Goal: Information Seeking & Learning: Check status

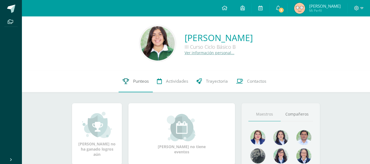
click at [137, 85] on link "Punteos" at bounding box center [136, 81] width 34 height 22
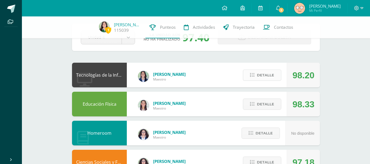
scroll to position [25, 0]
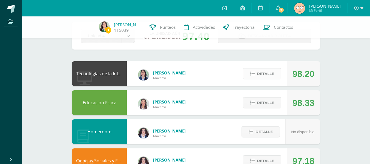
click at [267, 75] on span "Detalle" at bounding box center [265, 74] width 17 height 10
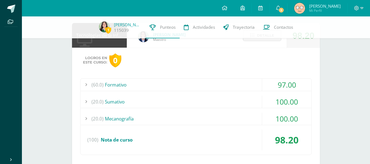
scroll to position [64, 0]
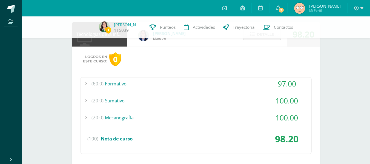
click at [212, 99] on div "(20.0) Sumativo" at bounding box center [195, 100] width 231 height 12
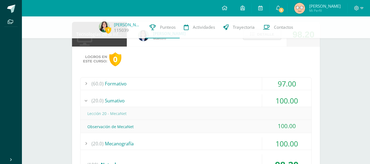
click at [212, 99] on div "(20.0) Sumativo" at bounding box center [195, 100] width 231 height 12
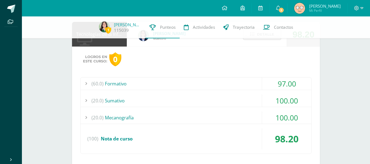
click at [210, 113] on div "(20.0) Mecanografía" at bounding box center [195, 117] width 231 height 12
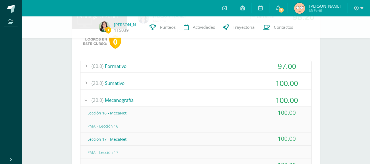
scroll to position [81, 0]
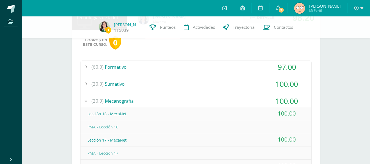
click at [180, 100] on div "(20.0) Mecanografía" at bounding box center [195, 101] width 231 height 12
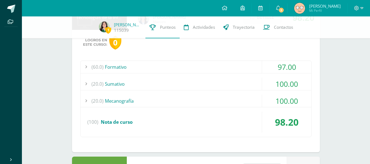
click at [165, 66] on div "(60.0) Formativo" at bounding box center [195, 67] width 231 height 12
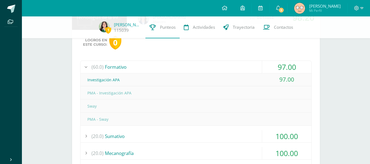
click at [168, 72] on div "(60.0) Formativo" at bounding box center [195, 67] width 231 height 12
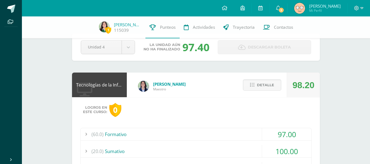
scroll to position [13, 0]
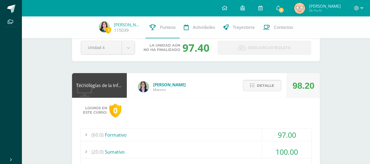
click at [257, 85] on span "Detalle" at bounding box center [265, 85] width 17 height 10
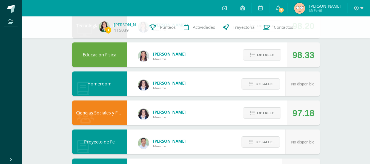
scroll to position [74, 0]
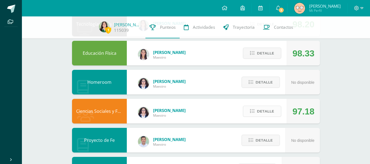
click at [263, 113] on span "Detalle" at bounding box center [265, 111] width 17 height 10
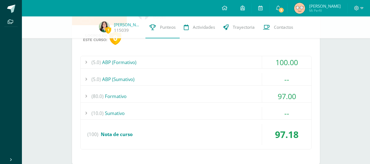
scroll to position [173, 0]
click at [231, 100] on div "(80.0) Formativo" at bounding box center [195, 96] width 231 height 12
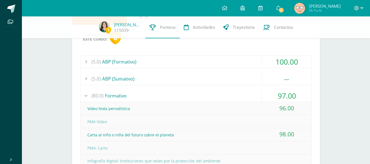
click at [229, 99] on div "(80.0) Formativo" at bounding box center [195, 96] width 231 height 12
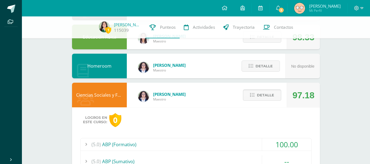
scroll to position [90, 0]
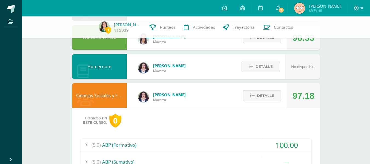
click at [253, 98] on icon at bounding box center [252, 95] width 5 height 5
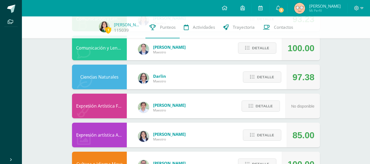
scroll to position [283, 0]
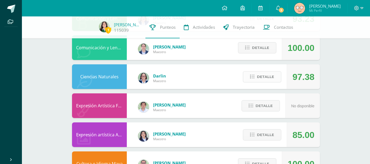
click at [266, 77] on span "Detalle" at bounding box center [265, 77] width 17 height 10
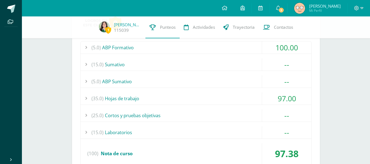
scroll to position [367, 0]
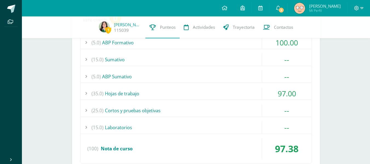
click at [256, 89] on div "(35.0) Hojas de trabajo" at bounding box center [195, 93] width 231 height 12
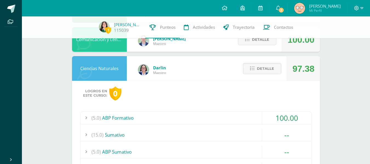
scroll to position [289, 0]
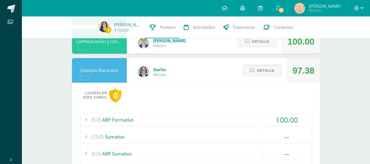
click at [253, 68] on button "Detalle" at bounding box center [262, 70] width 38 height 11
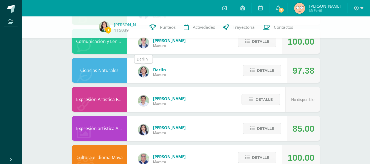
click at [144, 70] on img at bounding box center [143, 71] width 11 height 11
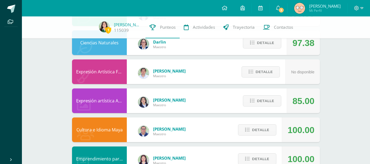
scroll to position [317, 0]
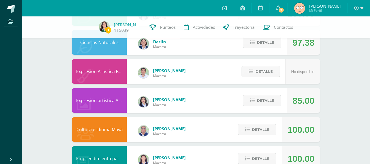
click at [166, 100] on span "[PERSON_NAME]" at bounding box center [169, 99] width 33 height 5
click at [117, 102] on div "Expresión artística ARTES PLÁSTICAS" at bounding box center [99, 100] width 55 height 25
click at [141, 102] on img at bounding box center [143, 101] width 11 height 11
drag, startPoint x: 141, startPoint y: 102, endPoint x: 189, endPoint y: 106, distance: 47.8
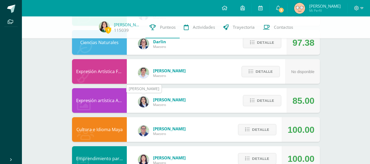
click at [189, 106] on div "Claudia Ordóñez Maestro" at bounding box center [161, 102] width 59 height 25
click at [104, 26] on img at bounding box center [104, 26] width 11 height 11
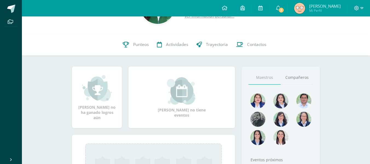
scroll to position [38, 0]
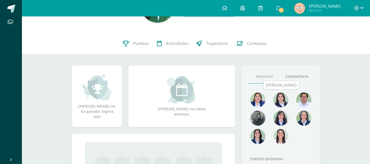
click at [281, 97] on img at bounding box center [280, 99] width 15 height 15
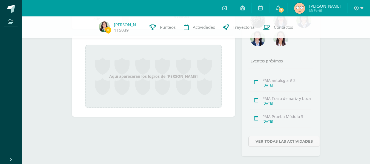
scroll to position [143, 0]
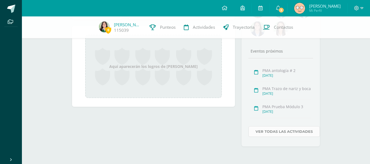
click at [282, 131] on link "Ver todas las actividades" at bounding box center [283, 131] width 71 height 11
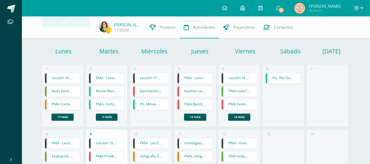
scroll to position [31, 0]
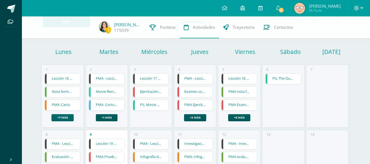
click at [69, 118] on link "+7 más" at bounding box center [62, 117] width 22 height 7
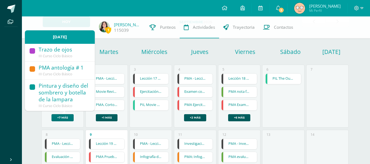
scroll to position [174, 0]
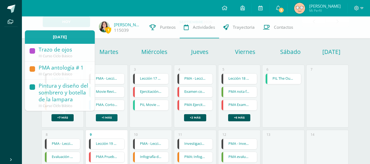
click at [112, 117] on link "+1 más" at bounding box center [107, 117] width 22 height 7
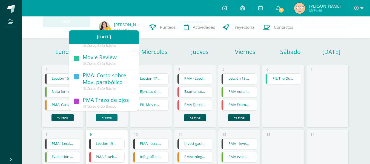
scroll to position [11, 0]
click at [151, 115] on div "3 Lección 17 - MecaNet Lección 17 - MecaNet Tecnologías de la Información y Com…" at bounding box center [150, 96] width 42 height 63
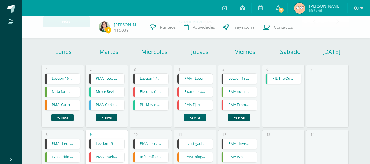
click at [189, 118] on link "+2 más" at bounding box center [195, 117] width 22 height 7
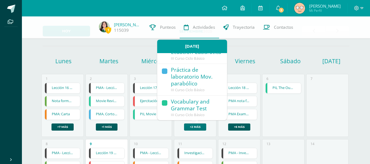
scroll to position [21, 0]
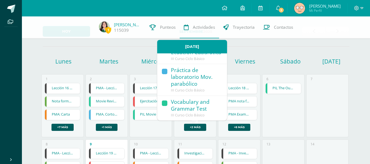
click at [278, 125] on div "6 PIL The Outsiders: Group Analysis PIL The Outsiders: Group Analysis Comunicac…" at bounding box center [283, 105] width 42 height 63
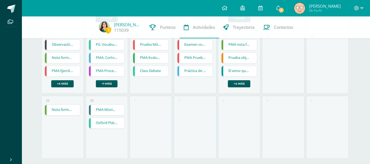
scroll to position [268, 0]
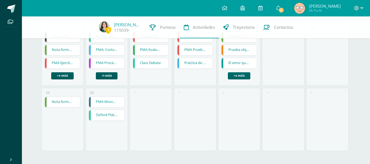
click at [236, 74] on link "+4 más" at bounding box center [239, 75] width 22 height 7
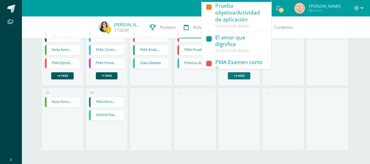
scroll to position [28, 0]
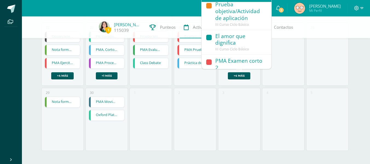
click at [248, 98] on div "3" at bounding box center [239, 119] width 42 height 63
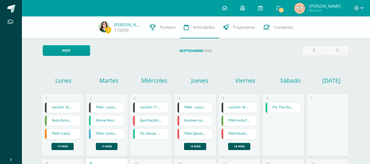
scroll to position [0, 0]
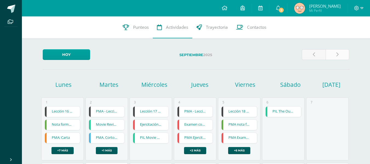
click at [335, 54] on link at bounding box center [337, 54] width 24 height 11
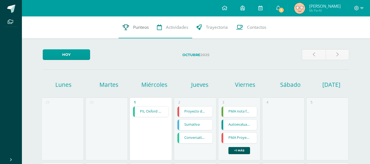
click at [142, 23] on link "Punteos" at bounding box center [136, 27] width 34 height 22
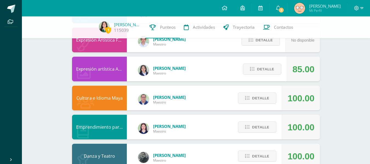
scroll to position [364, 0]
